Goal: Task Accomplishment & Management: Manage account settings

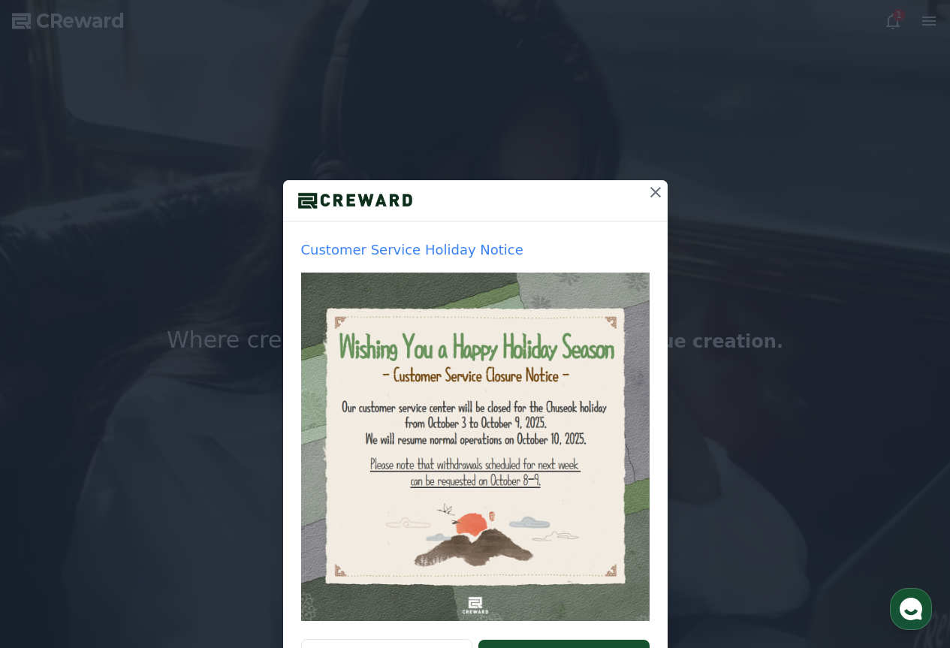
click at [657, 185] on icon at bounding box center [656, 192] width 18 height 18
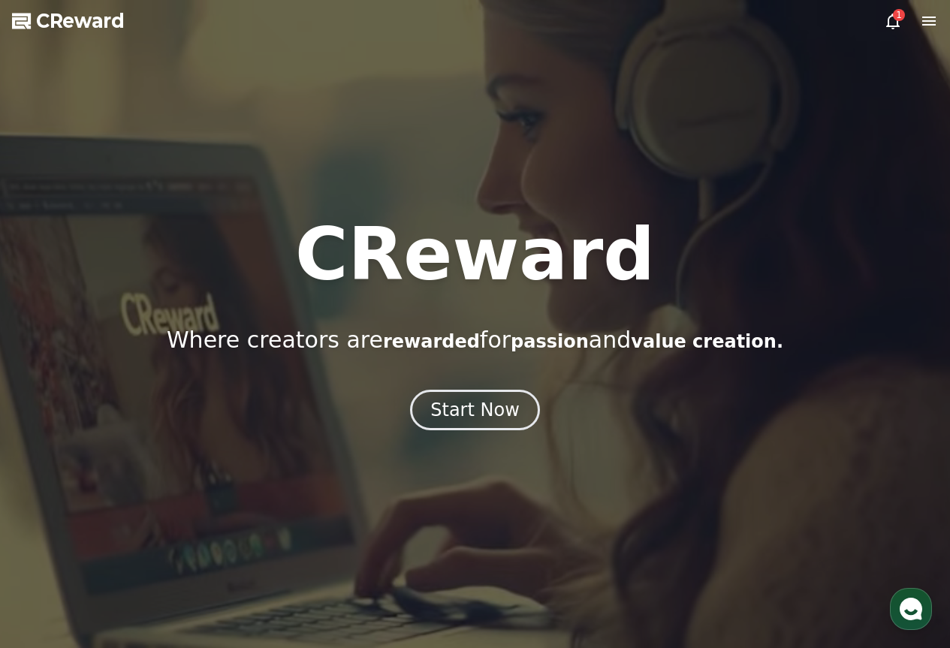
click at [893, 27] on icon at bounding box center [893, 22] width 14 height 16
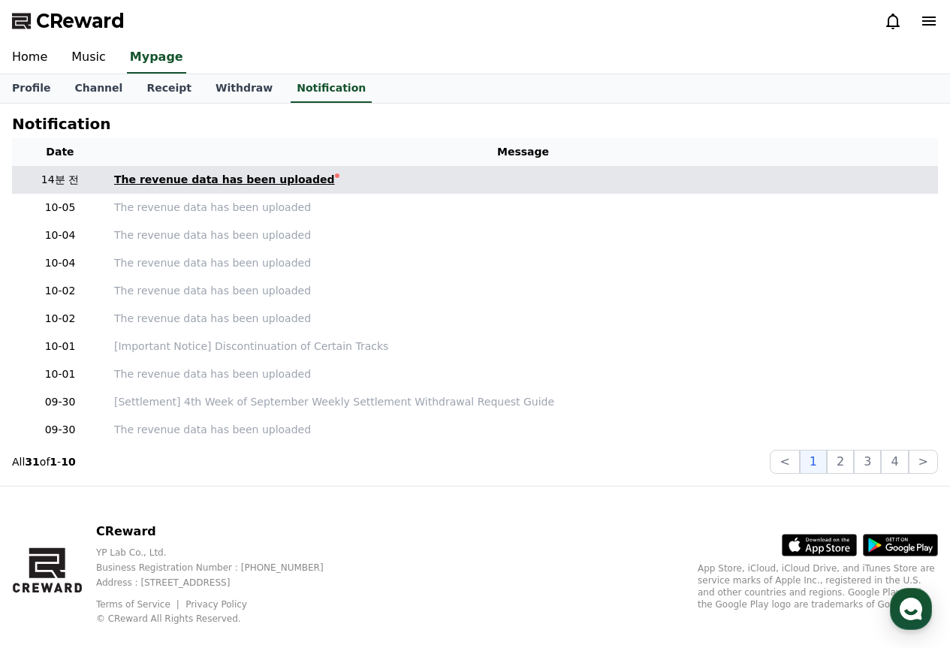
click at [397, 185] on link "The revenue data has been uploaded" at bounding box center [523, 180] width 818 height 16
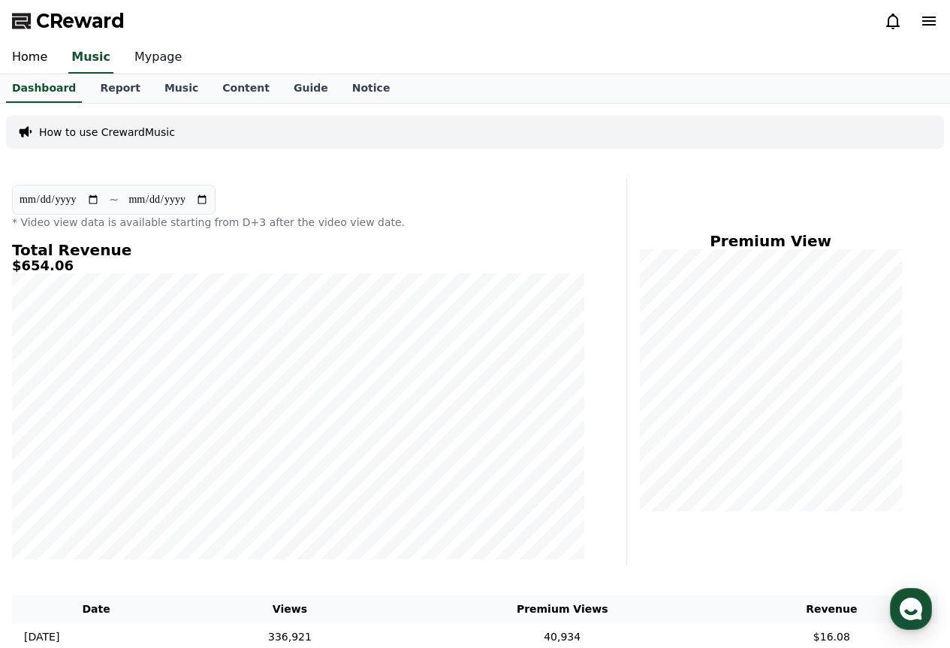
click at [158, 53] on link "Mypage" at bounding box center [157, 58] width 71 height 32
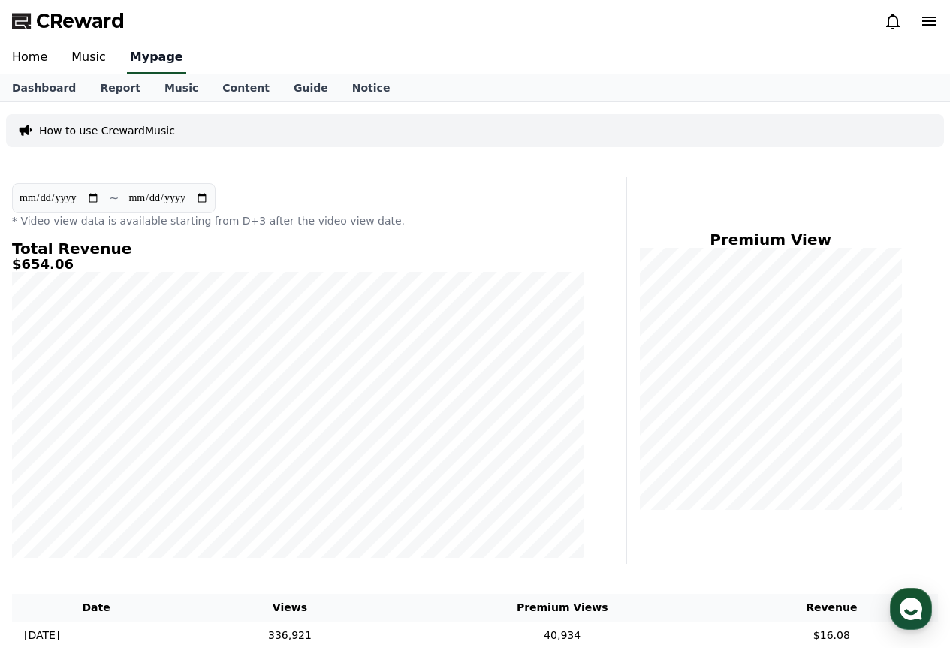
select select "**********"
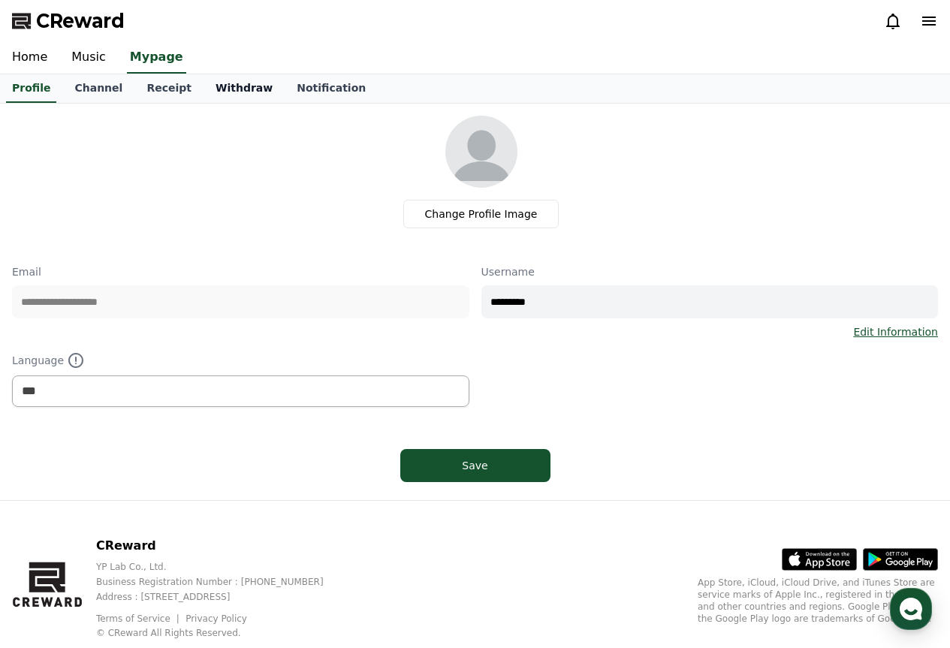
click at [223, 97] on link "Withdraw" at bounding box center [244, 88] width 81 height 29
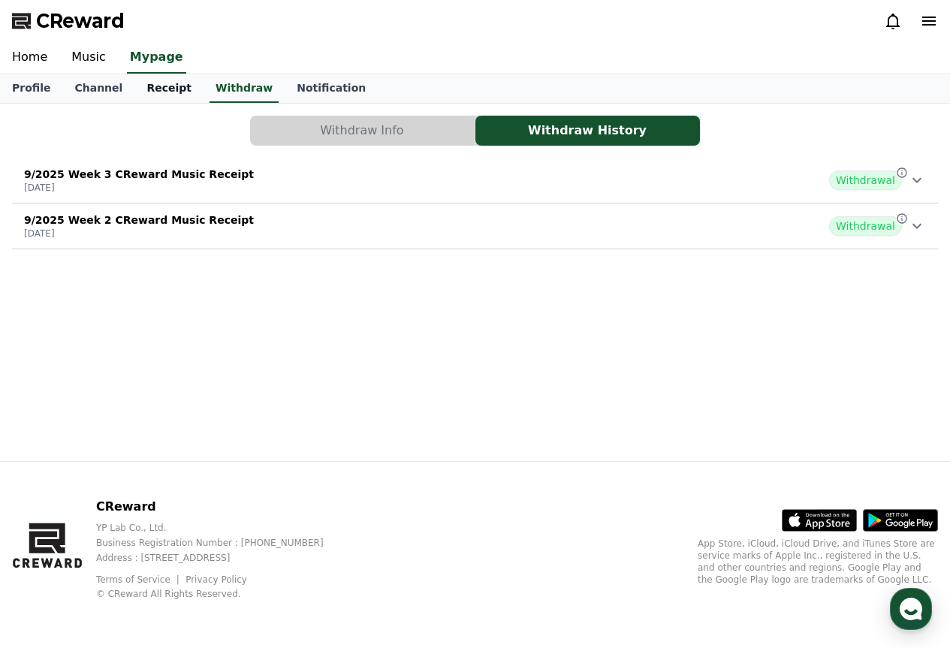
click at [161, 85] on link "Receipt" at bounding box center [168, 88] width 69 height 29
